Goal: Transaction & Acquisition: Book appointment/travel/reservation

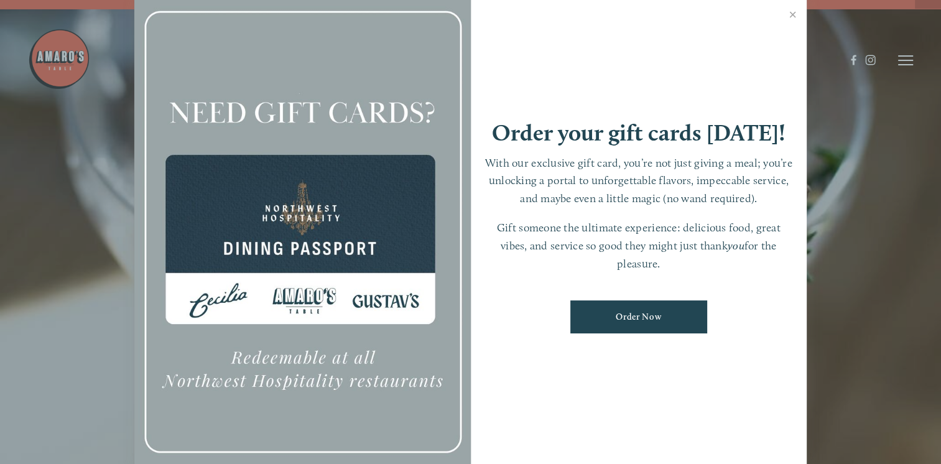
scroll to position [25, 0]
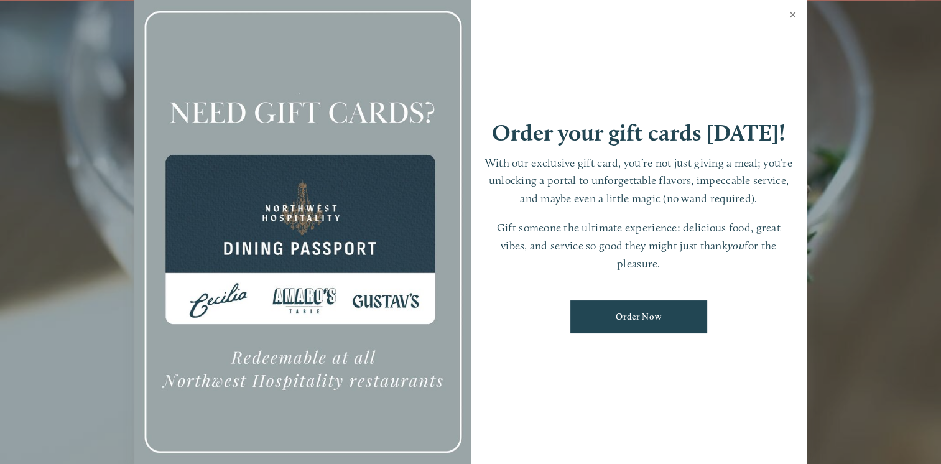
click at [794, 12] on link "Close" at bounding box center [792, 16] width 24 height 35
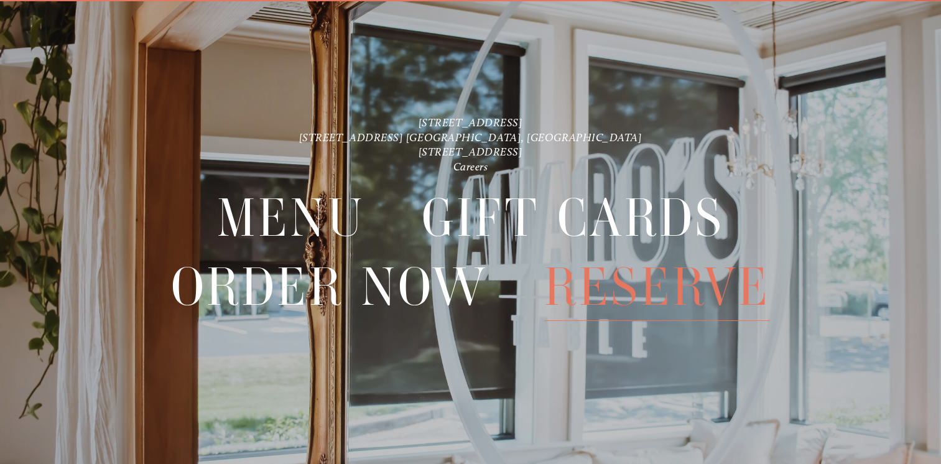
click at [663, 286] on span "Reserve" at bounding box center [657, 287] width 226 height 68
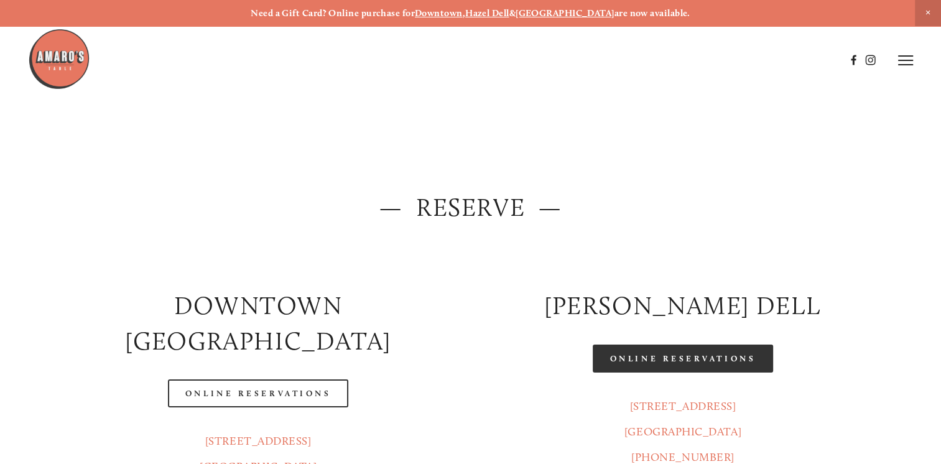
click at [684, 357] on link "Online Reservations" at bounding box center [682, 358] width 180 height 28
